Goal: Information Seeking & Learning: Learn about a topic

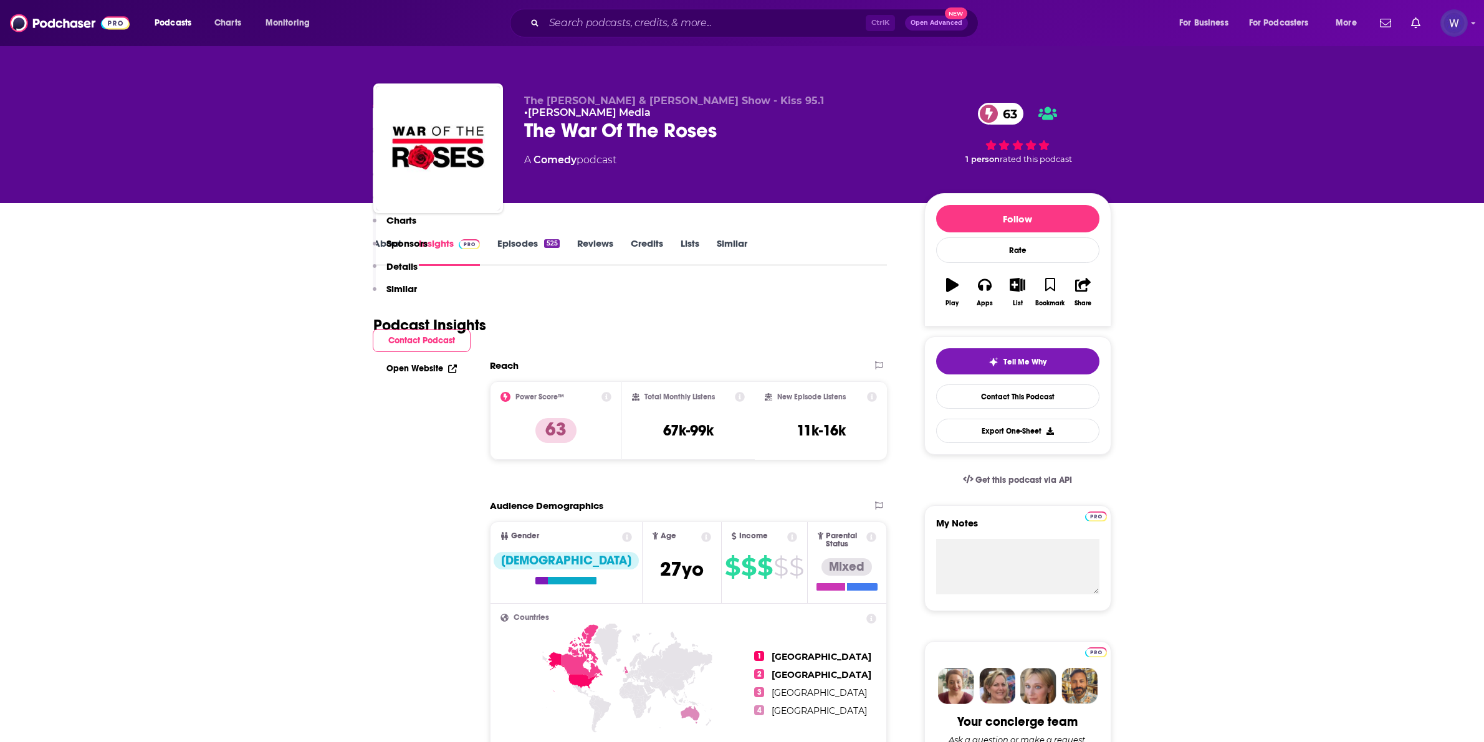
scroll to position [415, 0]
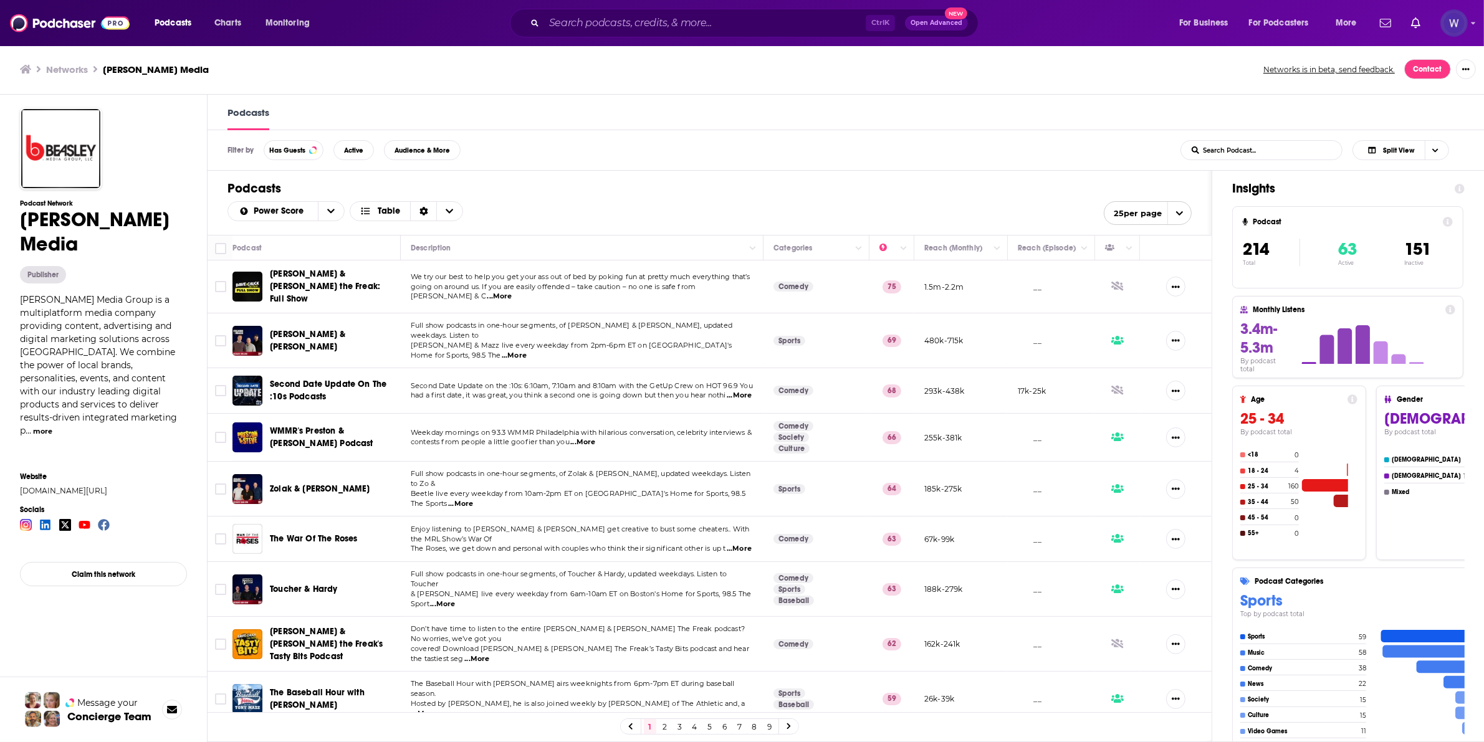
scroll to position [693, 0]
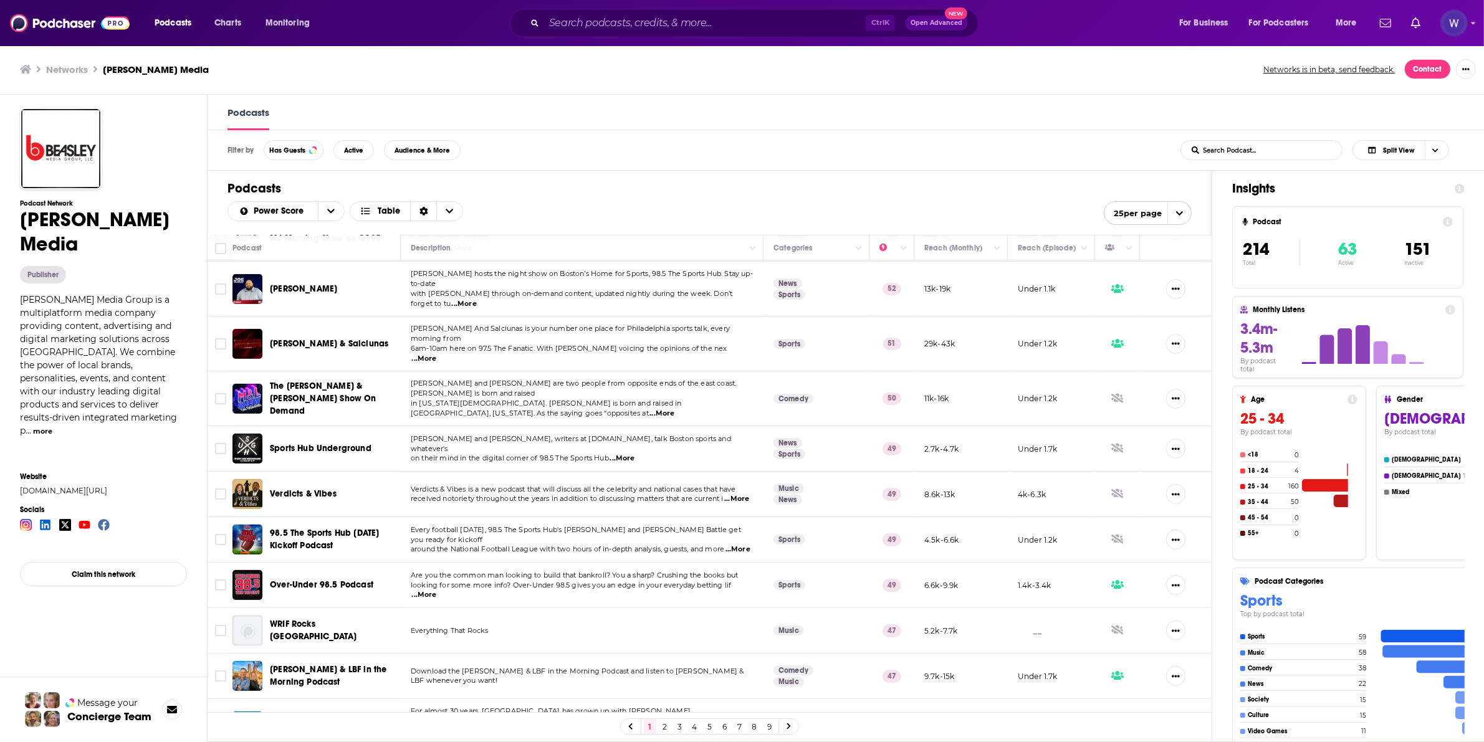
click at [671, 726] on link "2" at bounding box center [665, 726] width 12 height 15
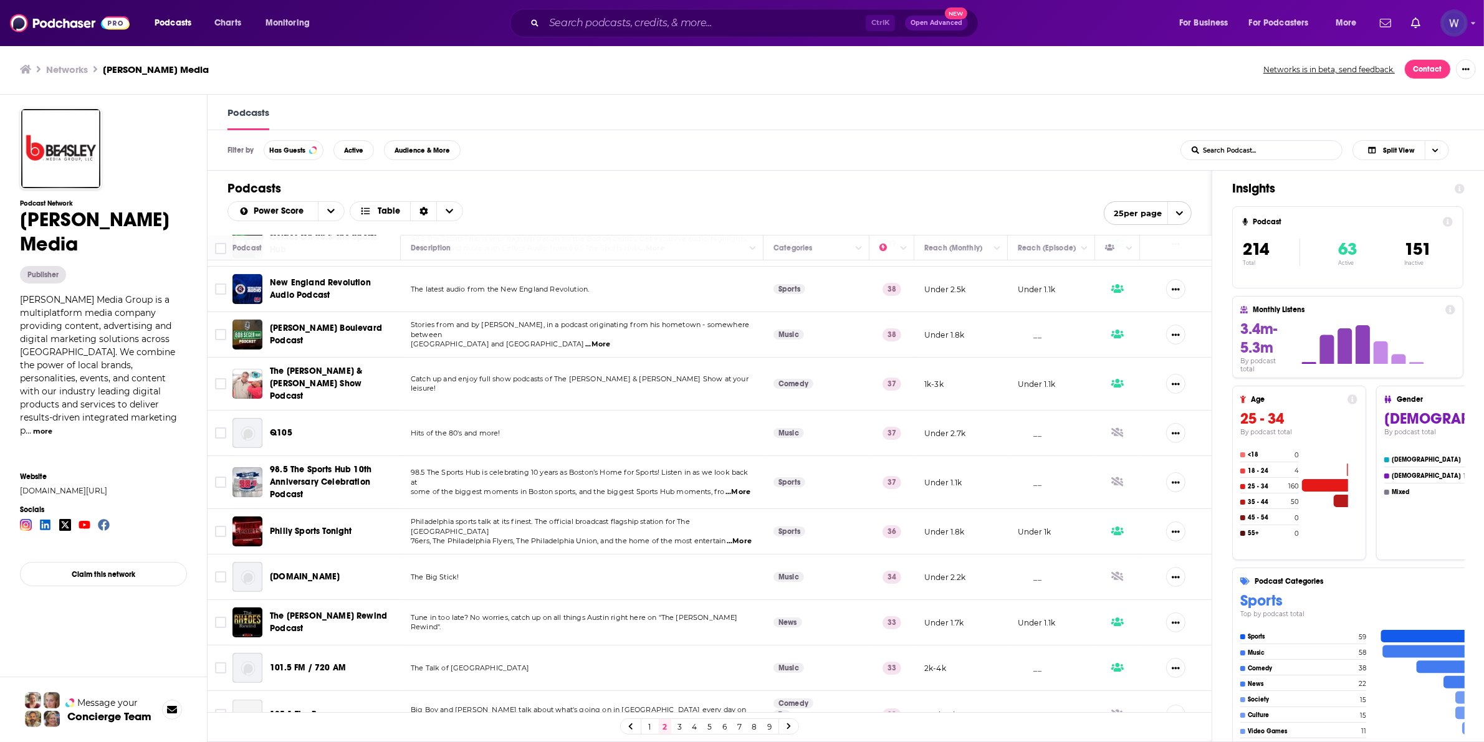
scroll to position [703, 0]
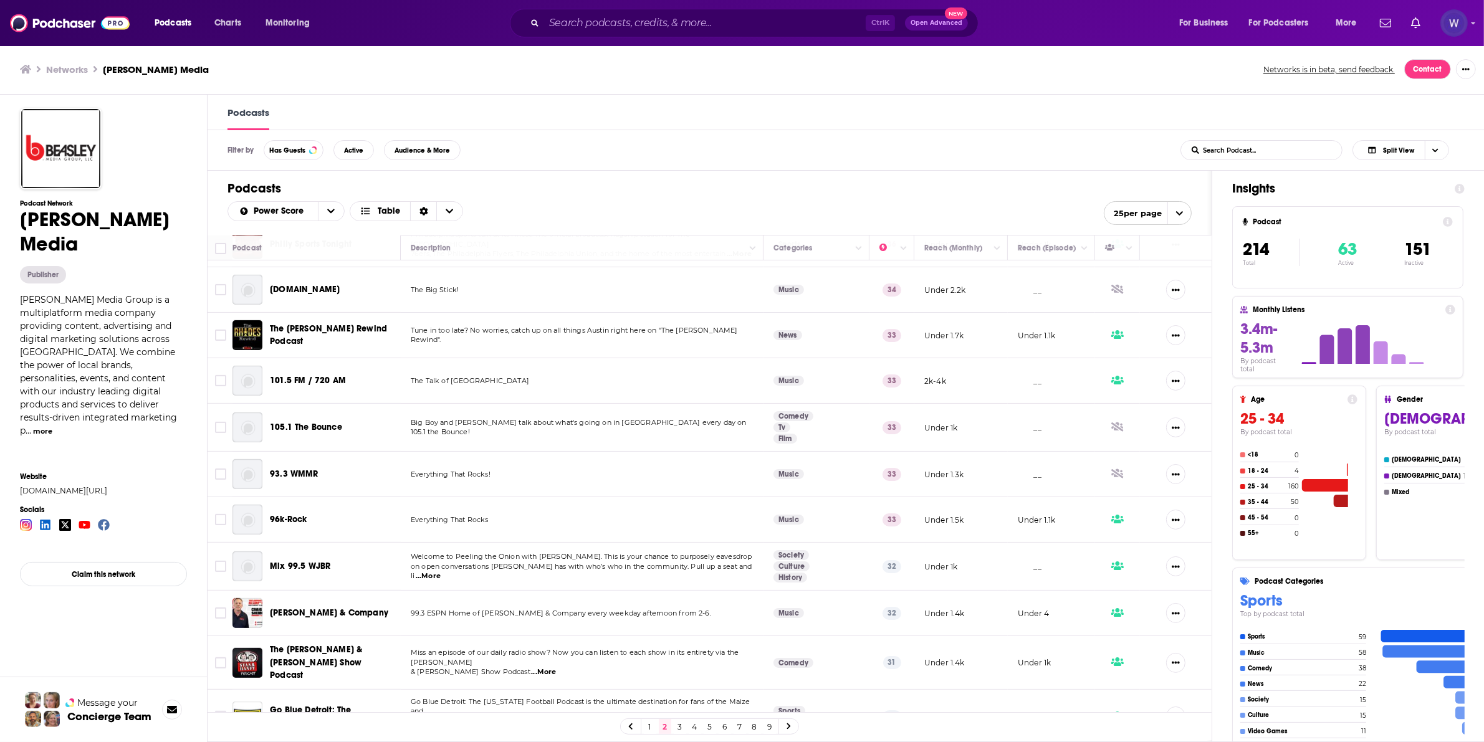
click at [686, 727] on link "3" at bounding box center [680, 726] width 12 height 15
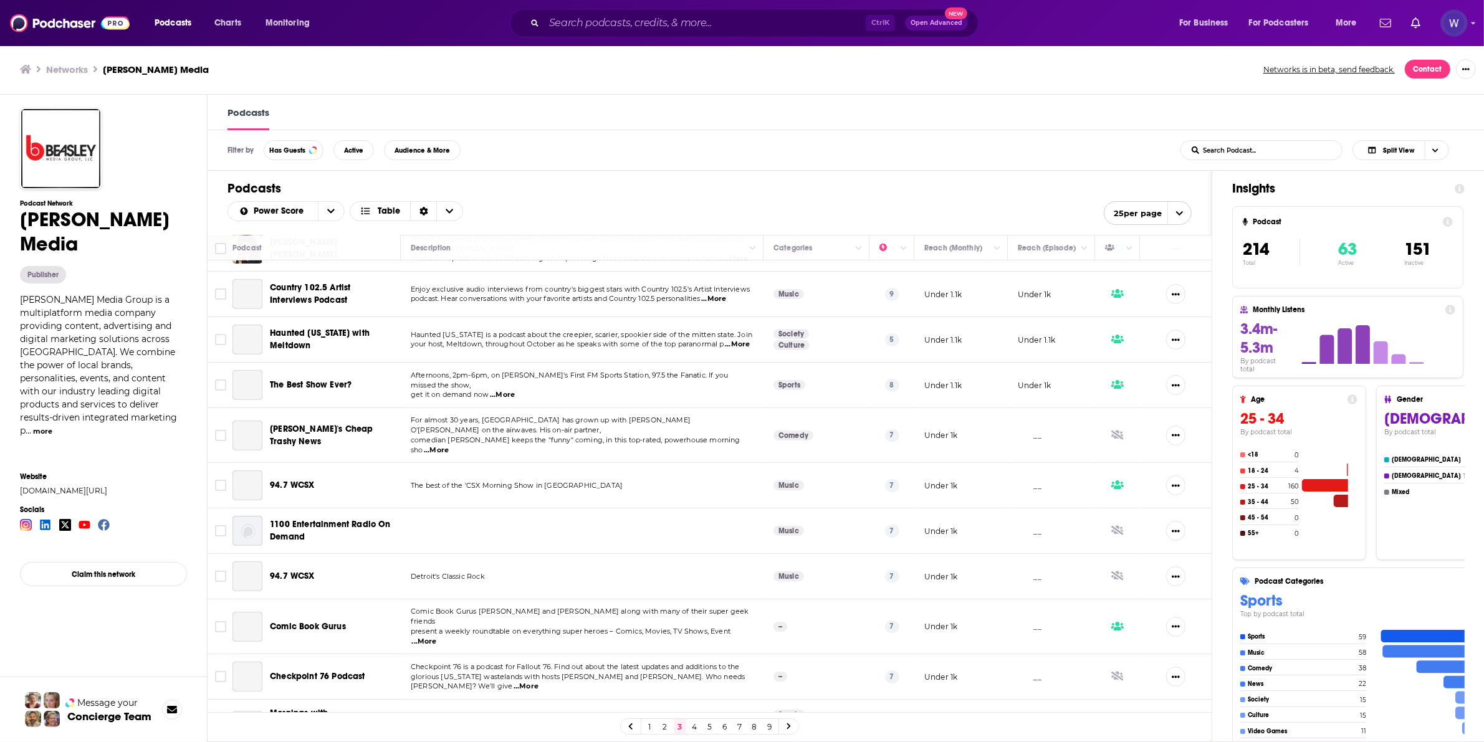
scroll to position [715, 0]
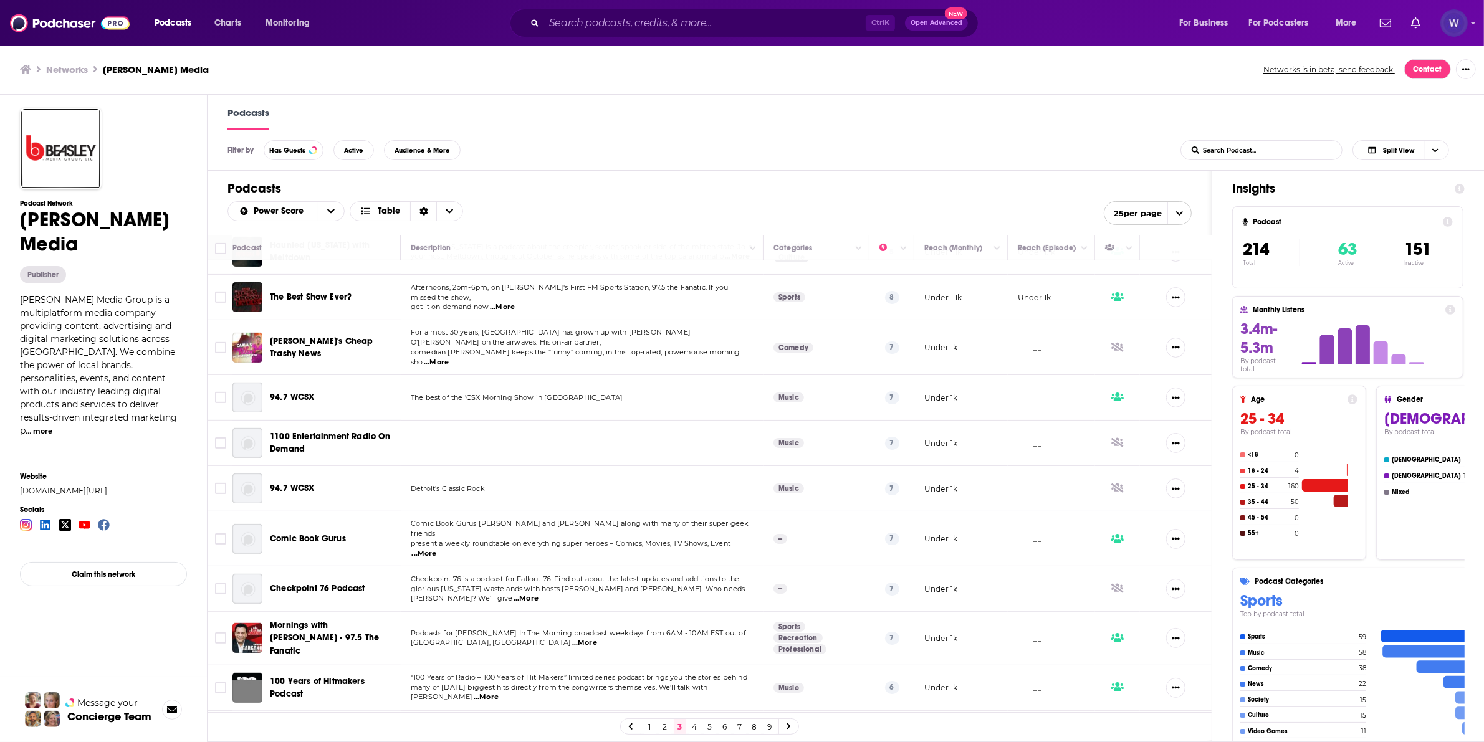
click at [699, 727] on link "4" at bounding box center [695, 726] width 12 height 15
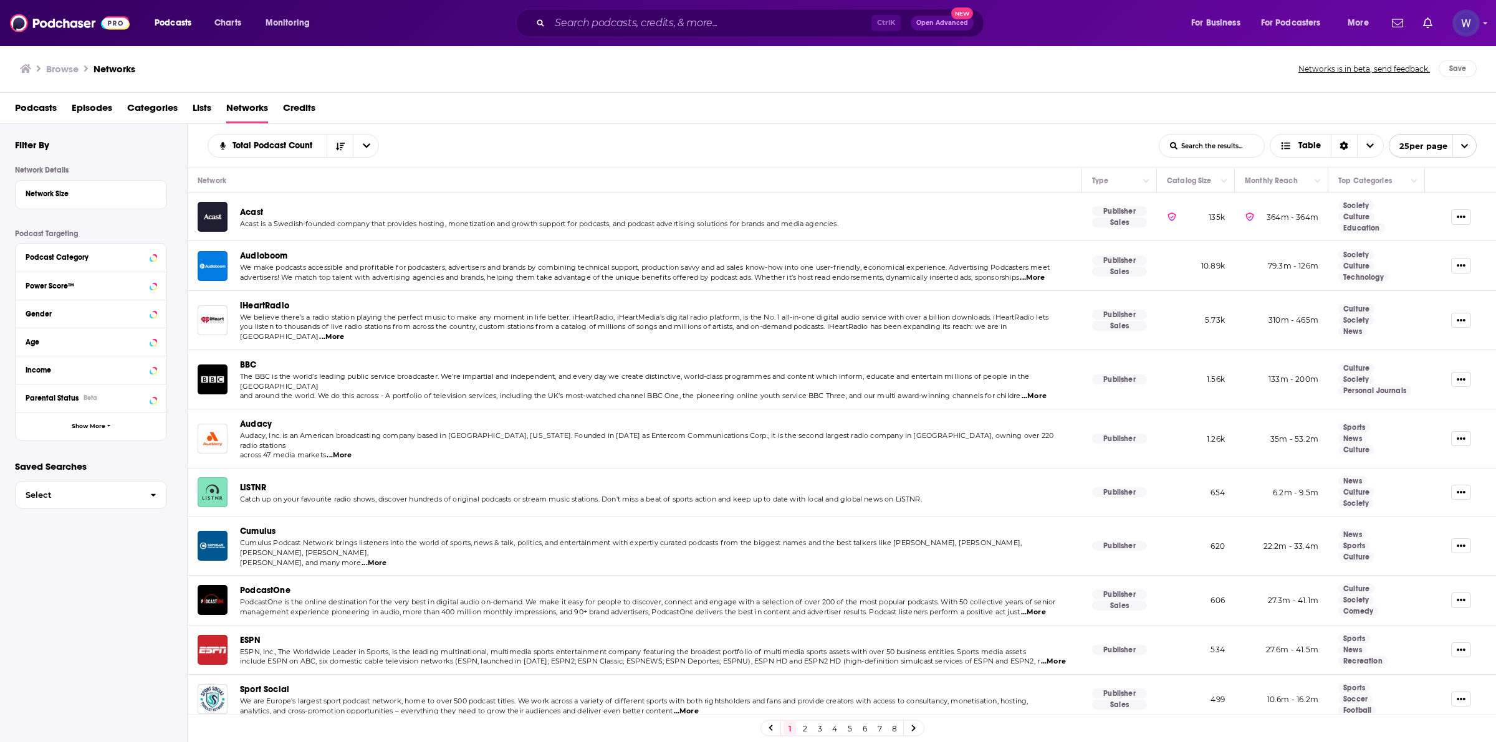
click at [138, 106] on span "Categories" at bounding box center [152, 111] width 50 height 26
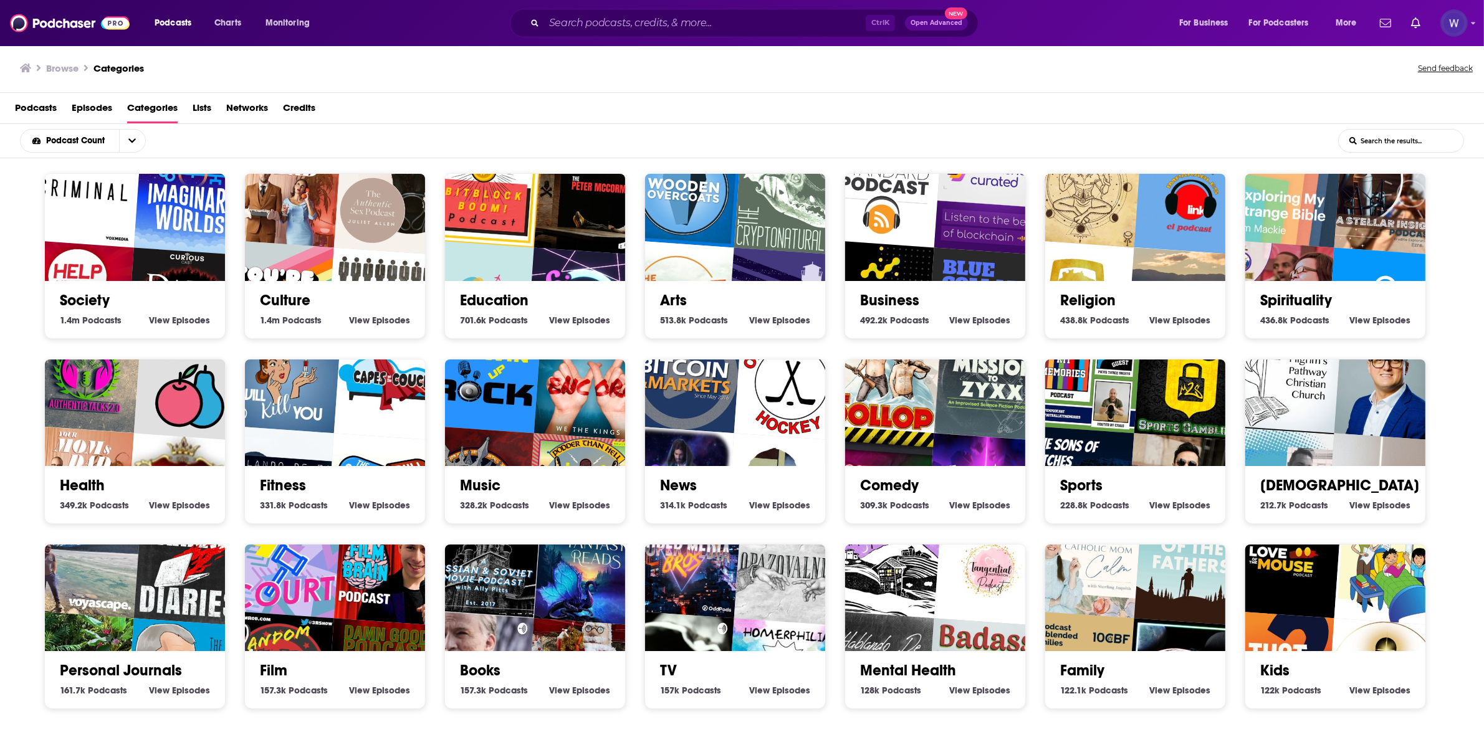
click at [458, 246] on img "The Remotise Podcast" at bounding box center [475, 297] width 115 height 115
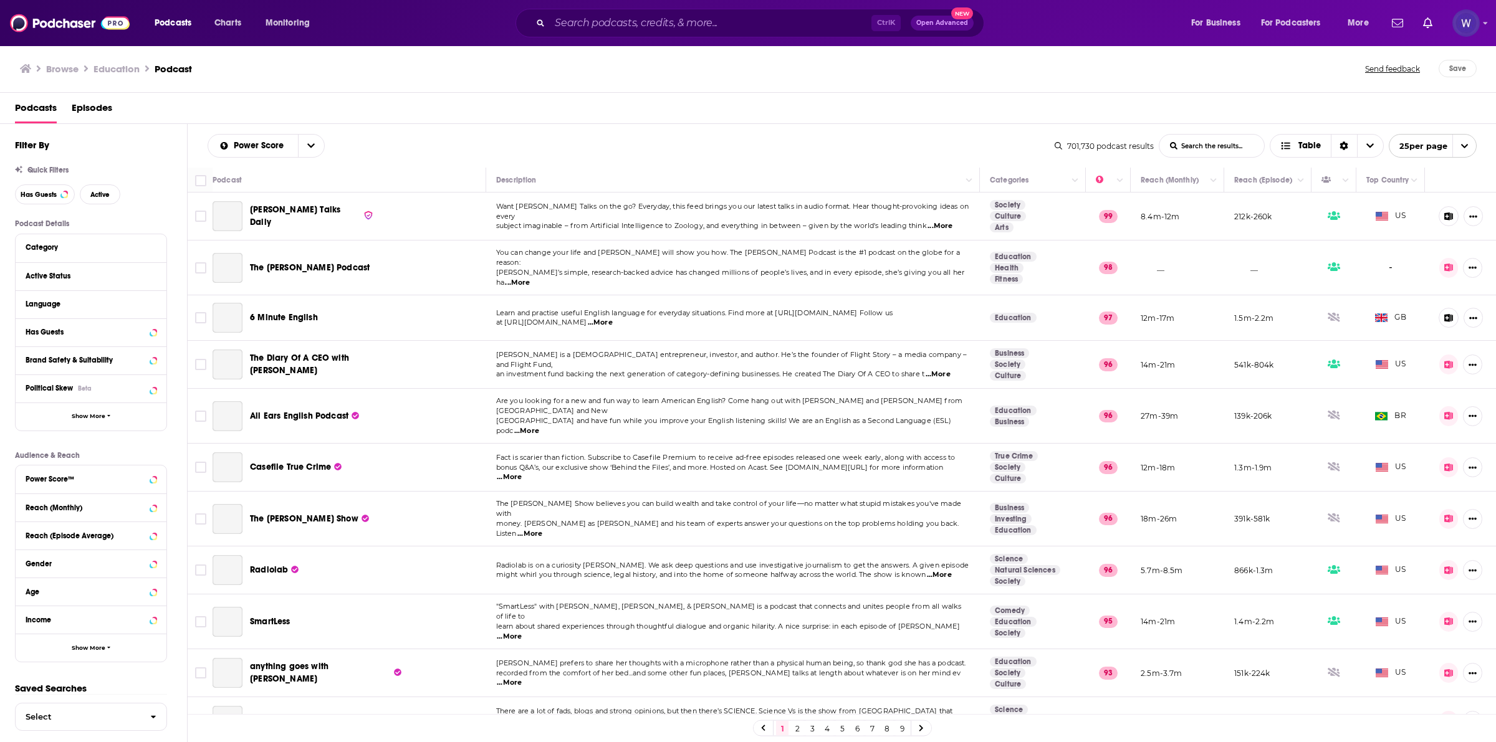
scroll to position [666, 0]
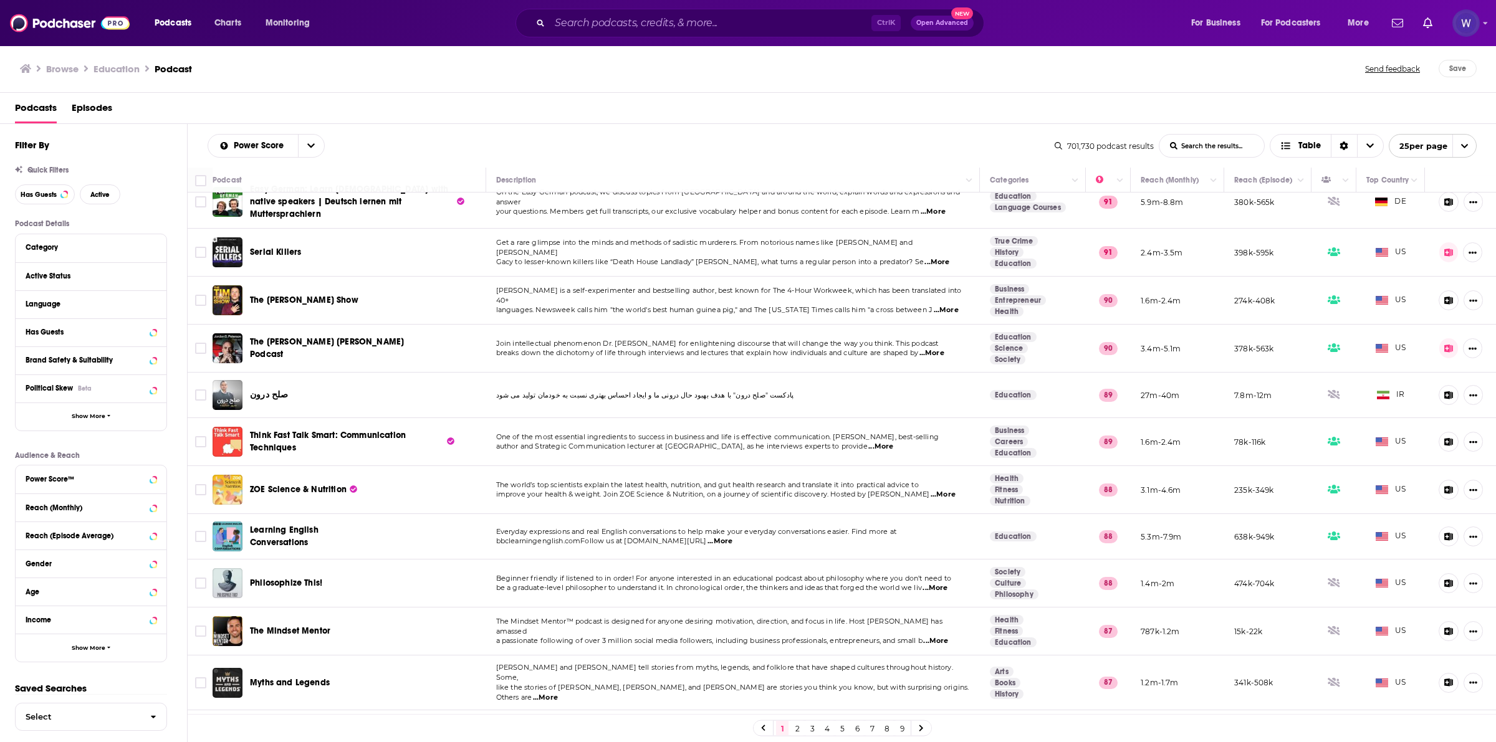
click at [882, 733] on link "8" at bounding box center [887, 728] width 12 height 15
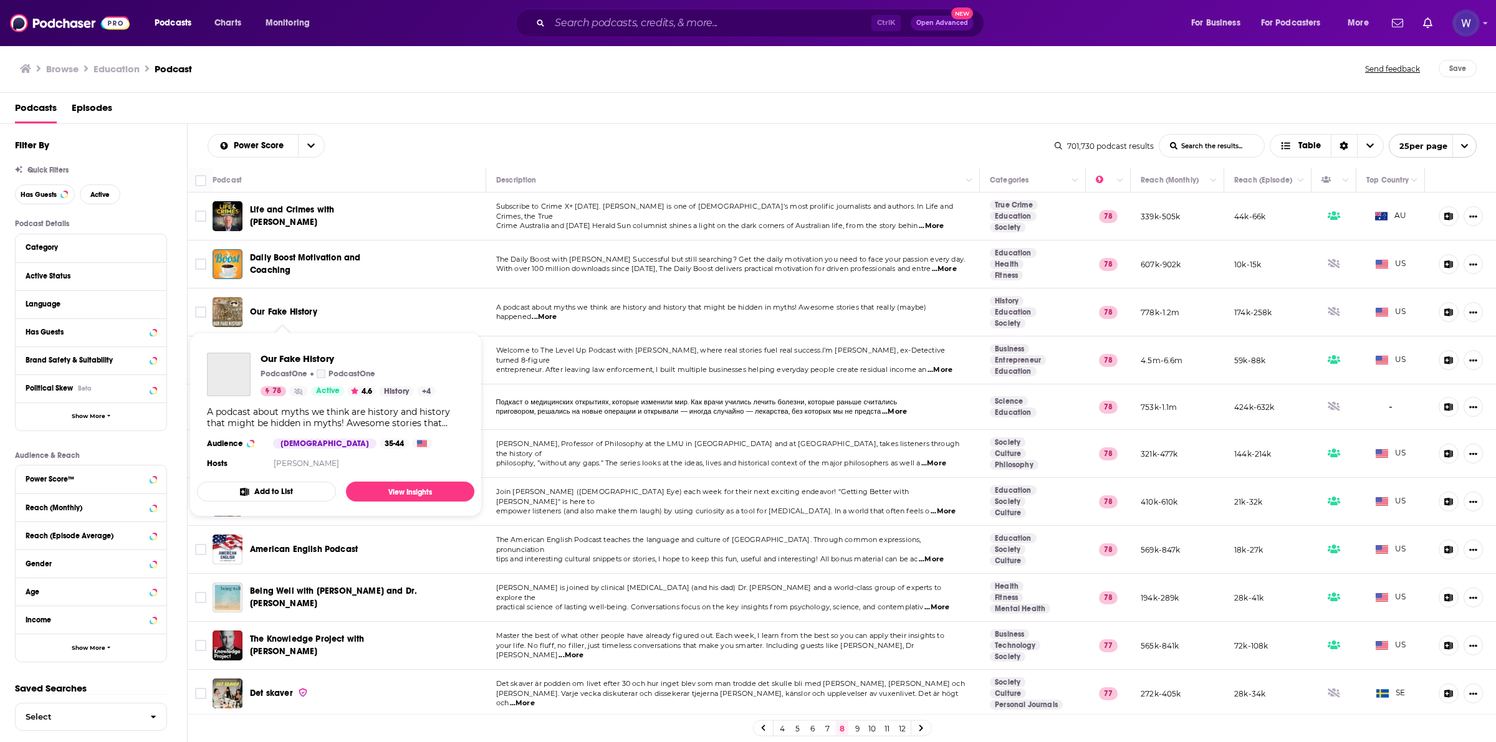
click at [279, 309] on span "Our Fake History" at bounding box center [283, 312] width 67 height 11
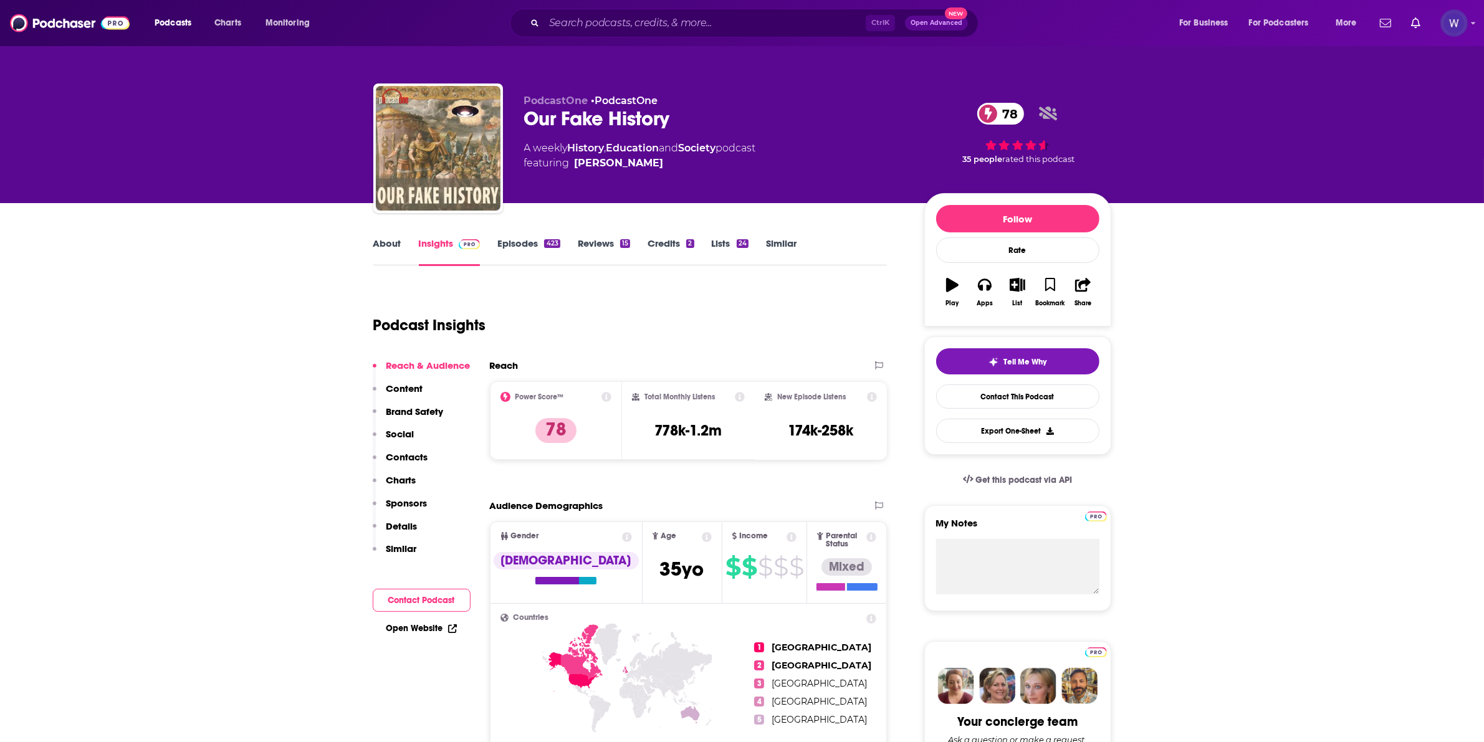
click at [0, 742] on div at bounding box center [0, 742] width 0 height 0
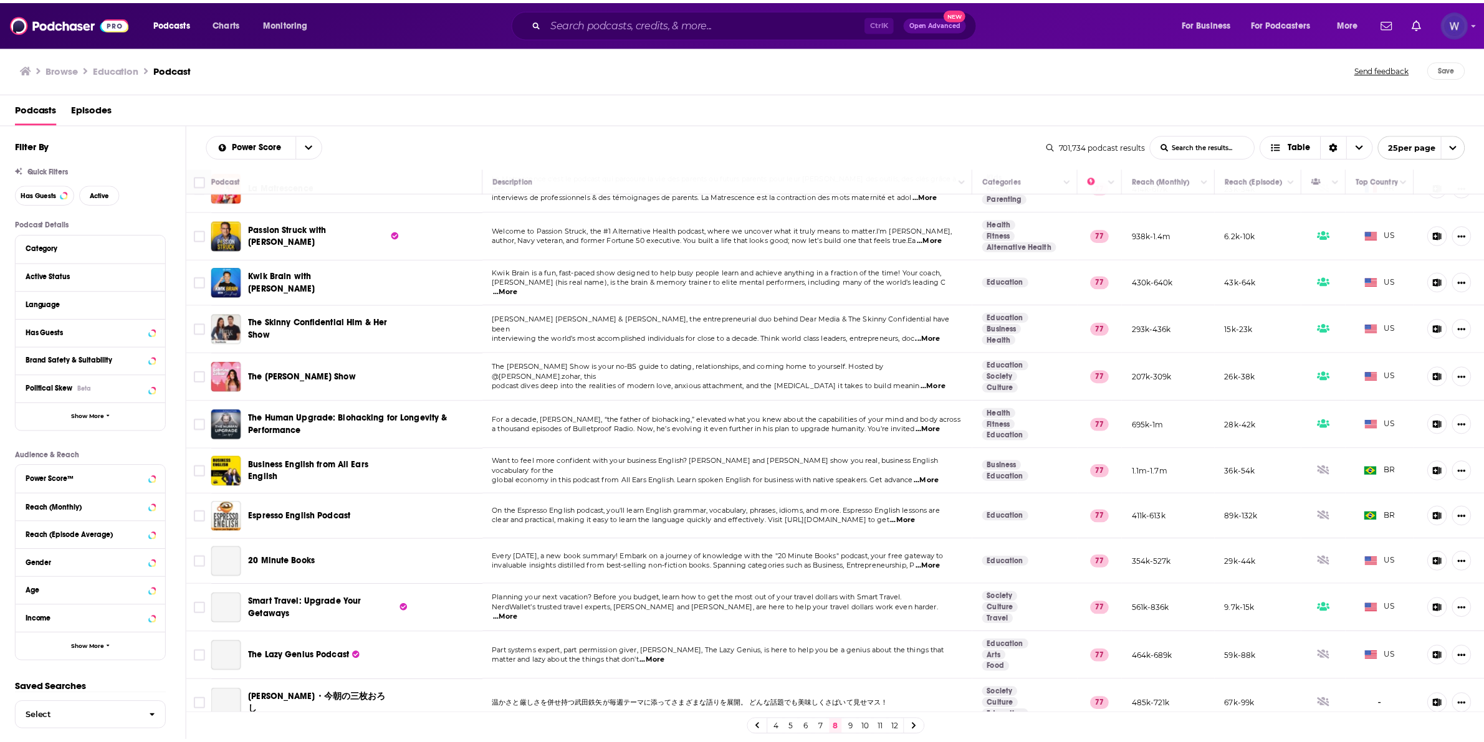
scroll to position [666, 0]
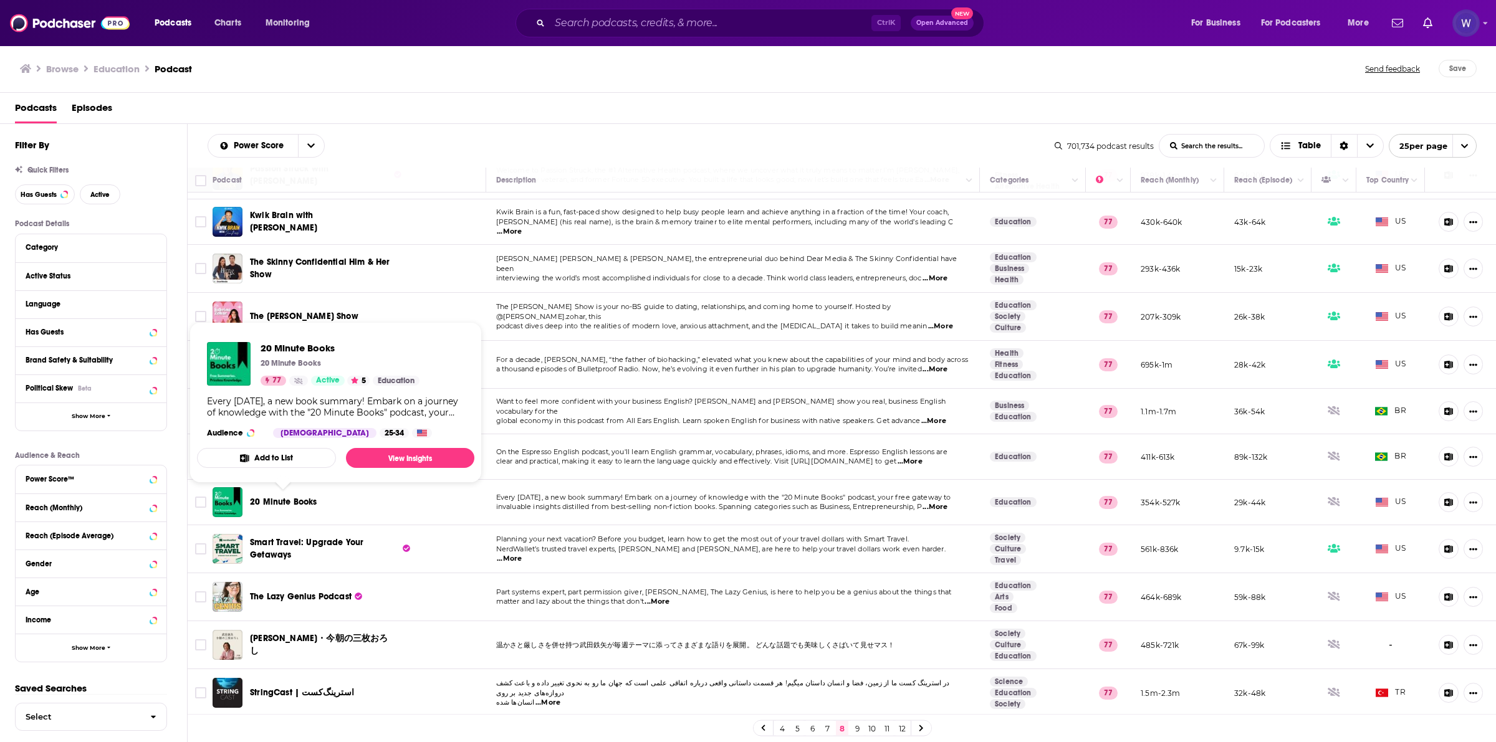
click at [296, 505] on span "20 Minute Books" at bounding box center [283, 502] width 67 height 11
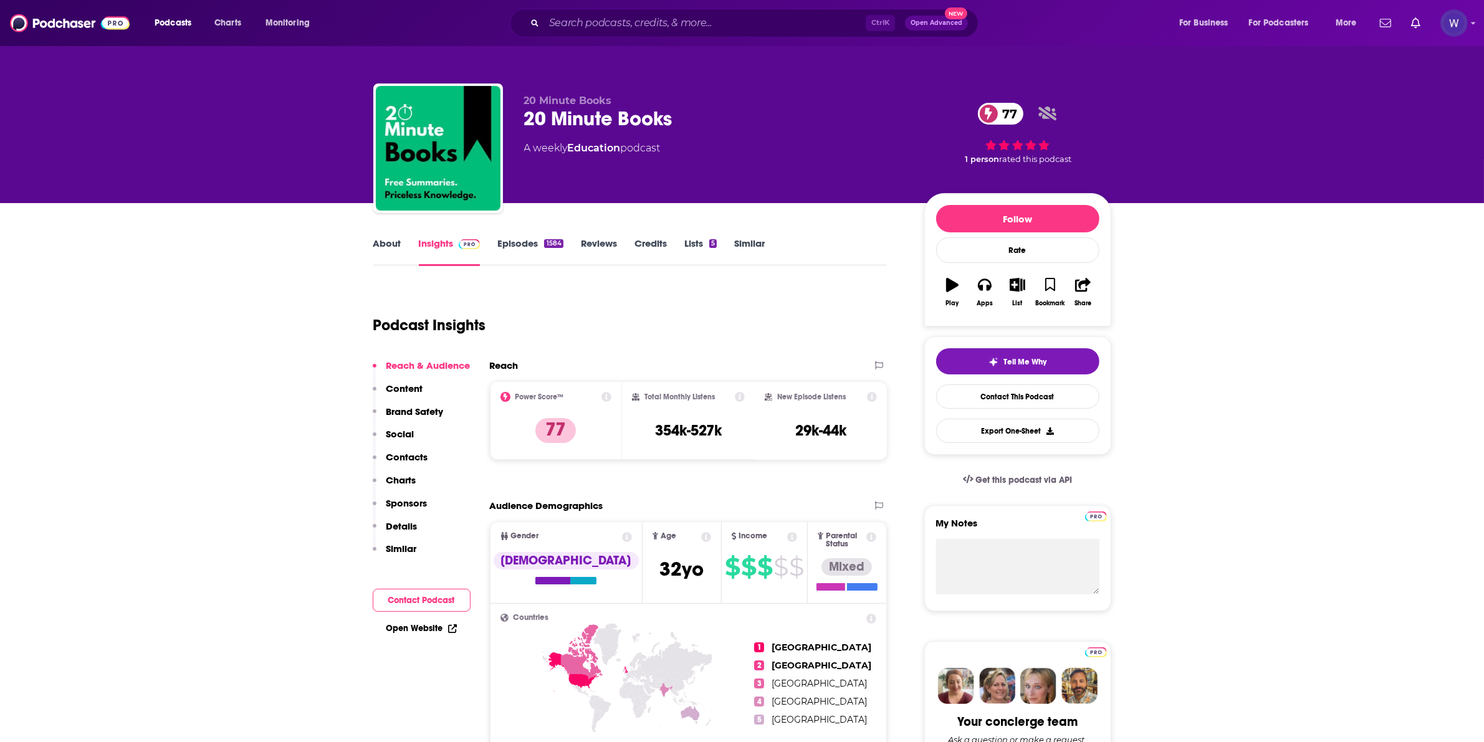
click at [0, 742] on div at bounding box center [0, 742] width 0 height 0
click at [833, 435] on h3 "29k-44k" at bounding box center [820, 430] width 51 height 19
click at [825, 401] on h2 "New Episode Listens" at bounding box center [811, 397] width 69 height 9
click at [830, 394] on h2 "New Episode Listens" at bounding box center [811, 397] width 69 height 9
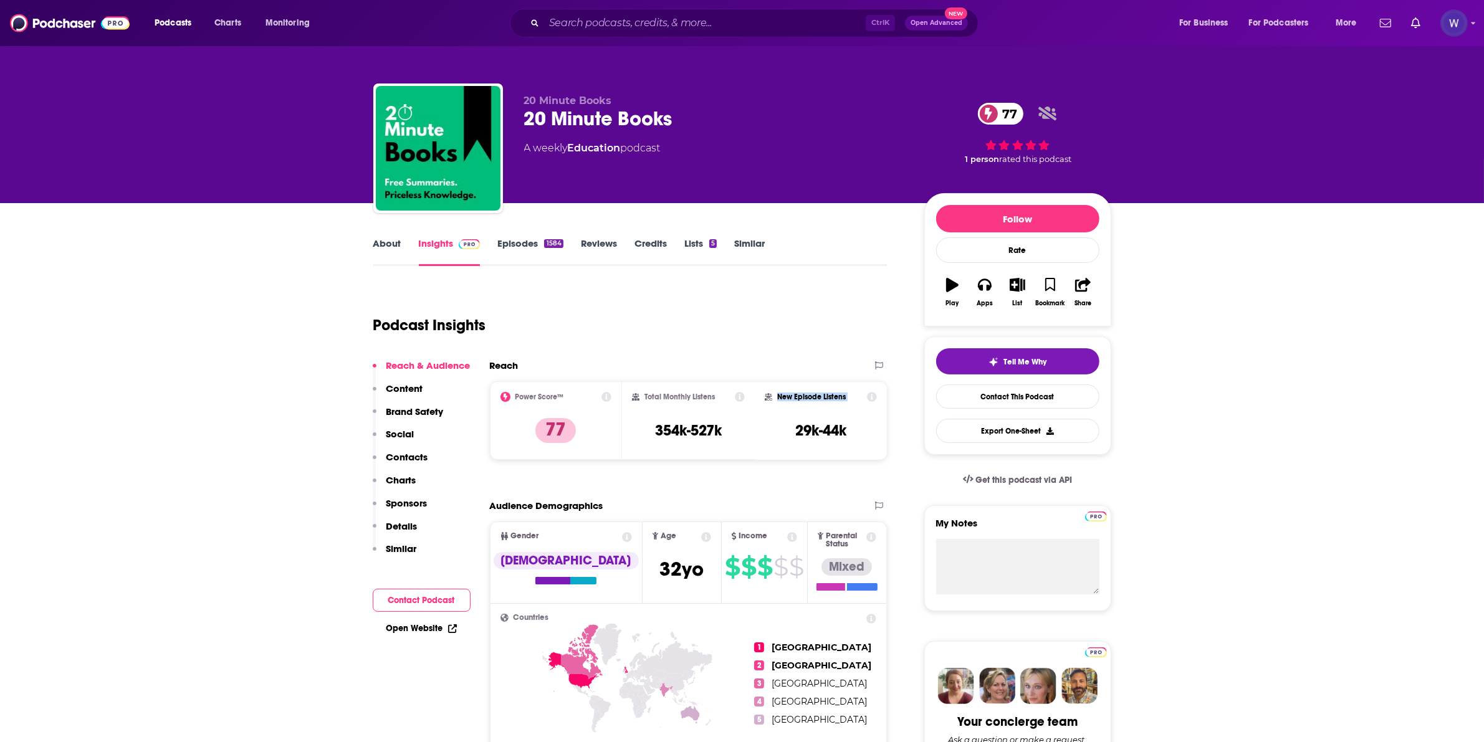
click at [830, 394] on h2 "New Episode Listens" at bounding box center [811, 397] width 69 height 9
click at [833, 431] on h3 "29k-44k" at bounding box center [820, 430] width 51 height 19
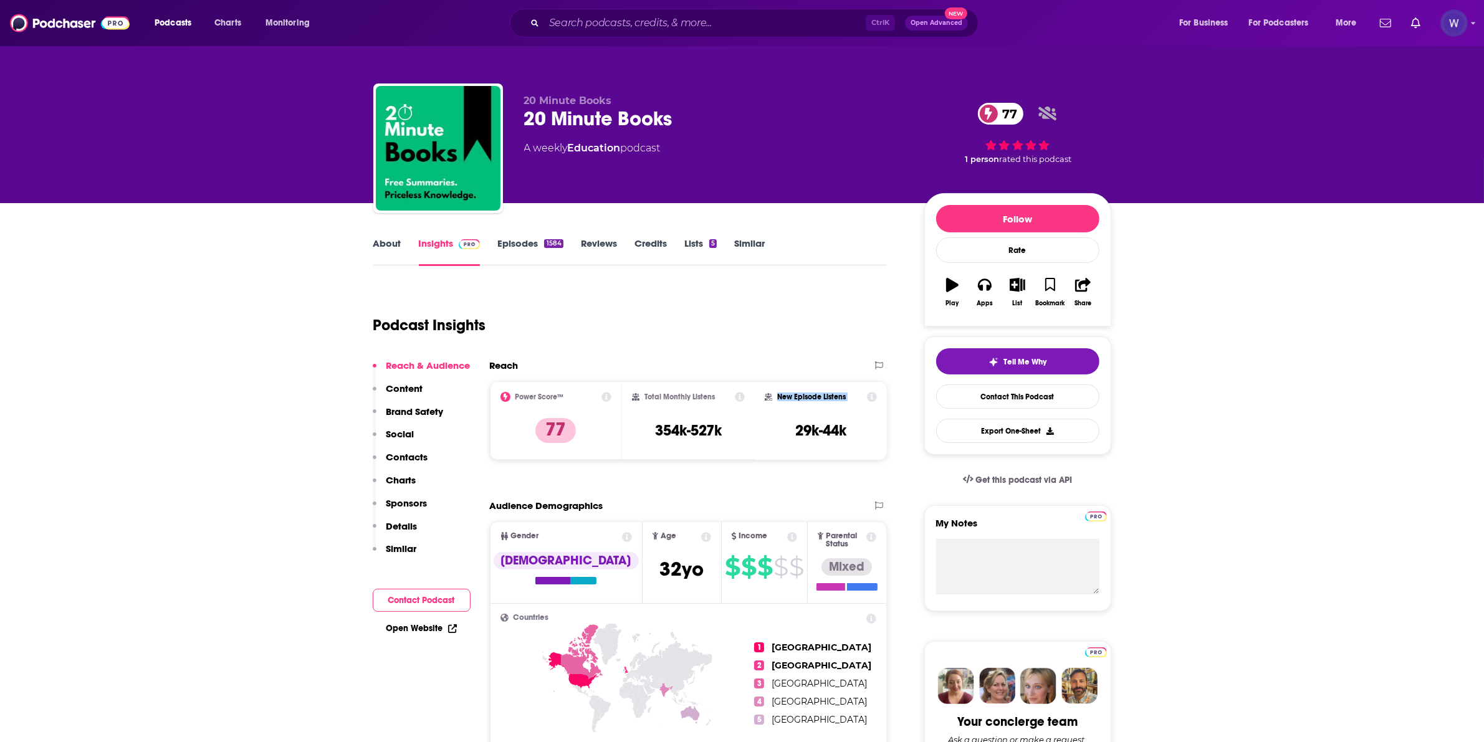
click at [840, 348] on div "Podcast Insights" at bounding box center [625, 318] width 504 height 64
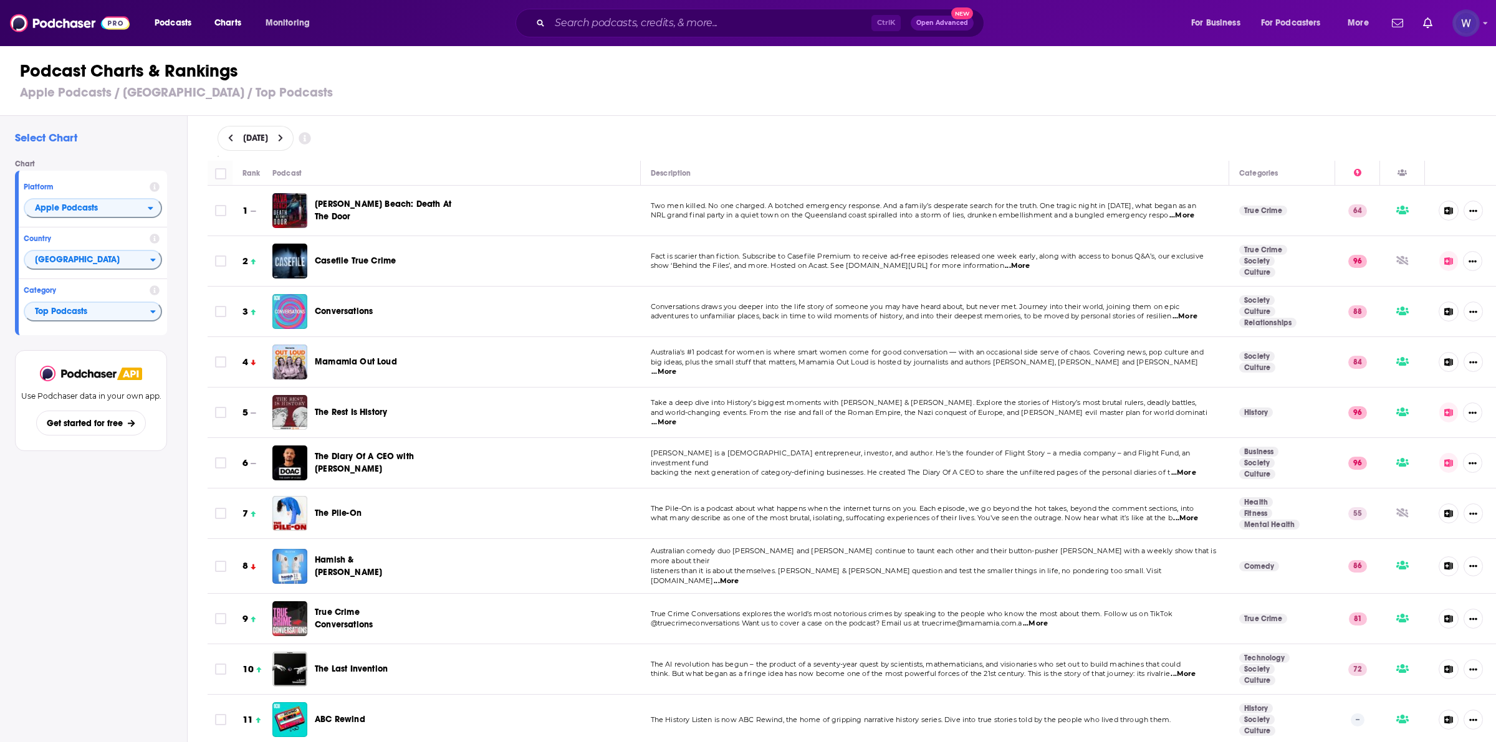
scroll to position [7688, 0]
